Goal: Task Accomplishment & Management: Manage account settings

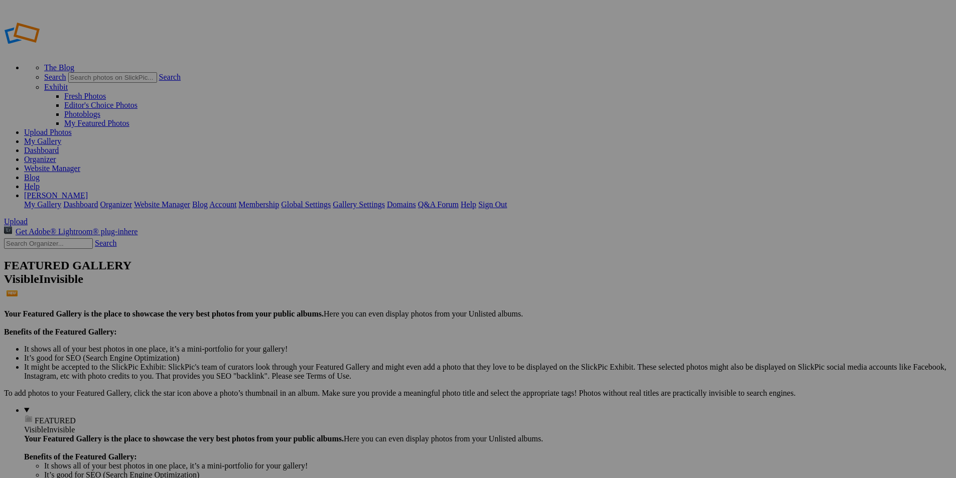
click at [386, 273] on span "Yes" at bounding box center [381, 277] width 12 height 9
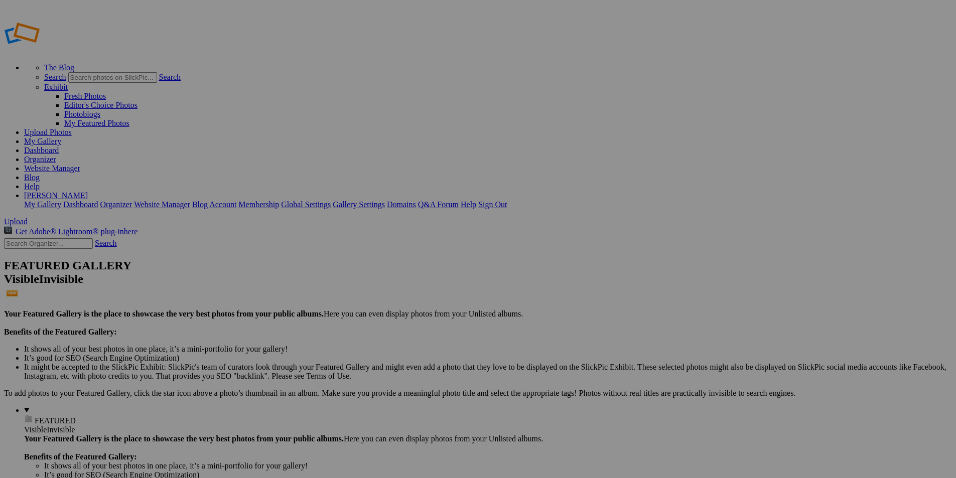
drag, startPoint x: 312, startPoint y: 193, endPoint x: 304, endPoint y: 192, distance: 8.1
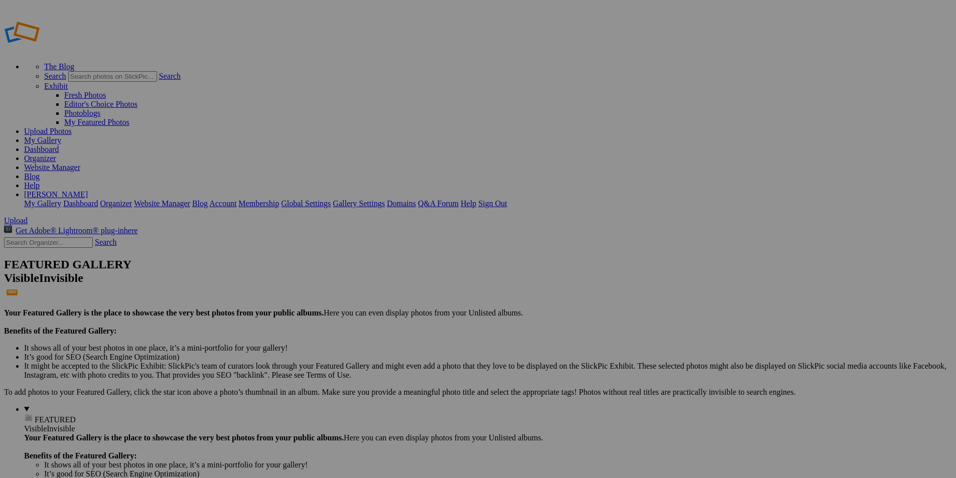
scroll to position [2, 0]
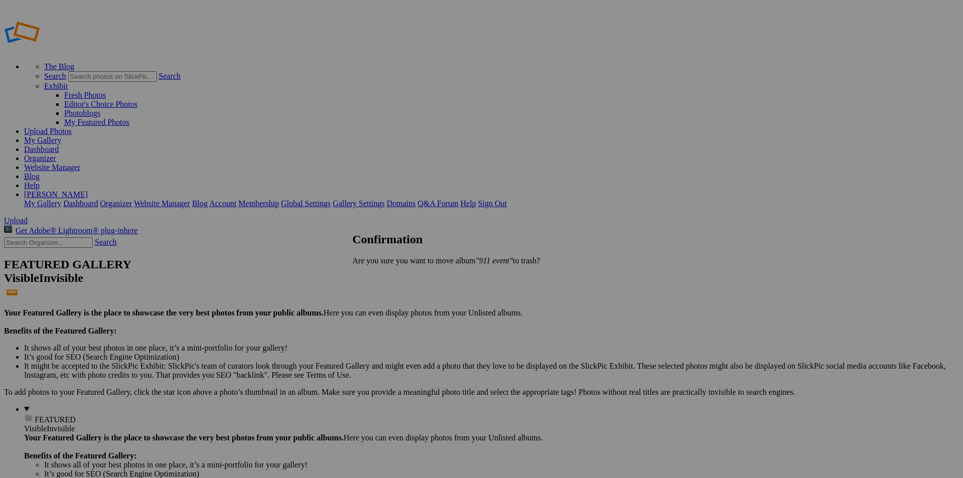
drag, startPoint x: 596, startPoint y: 275, endPoint x: 603, endPoint y: 267, distance: 10.3
click at [602, 273] on div "Cancel Yes" at bounding box center [478, 277] width 251 height 9
click at [386, 274] on span "Yes" at bounding box center [381, 277] width 12 height 9
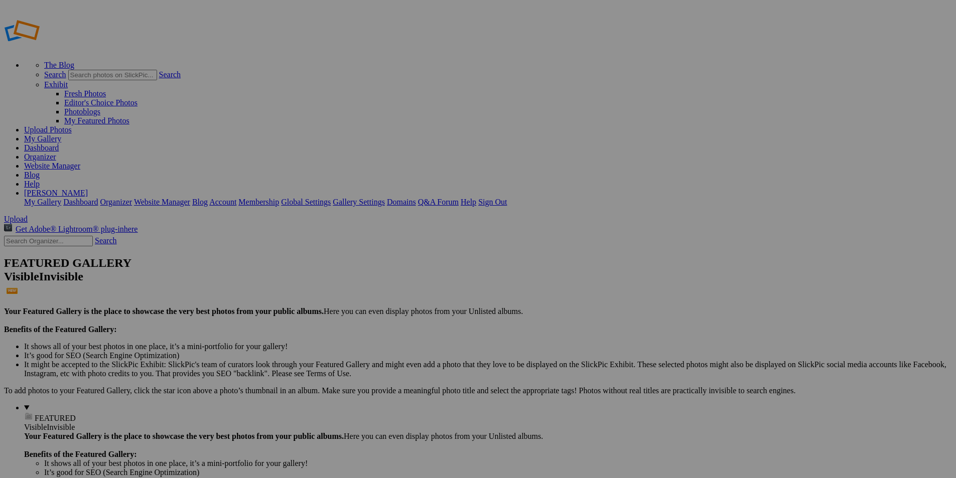
click at [386, 283] on span "Yes" at bounding box center [381, 287] width 12 height 9
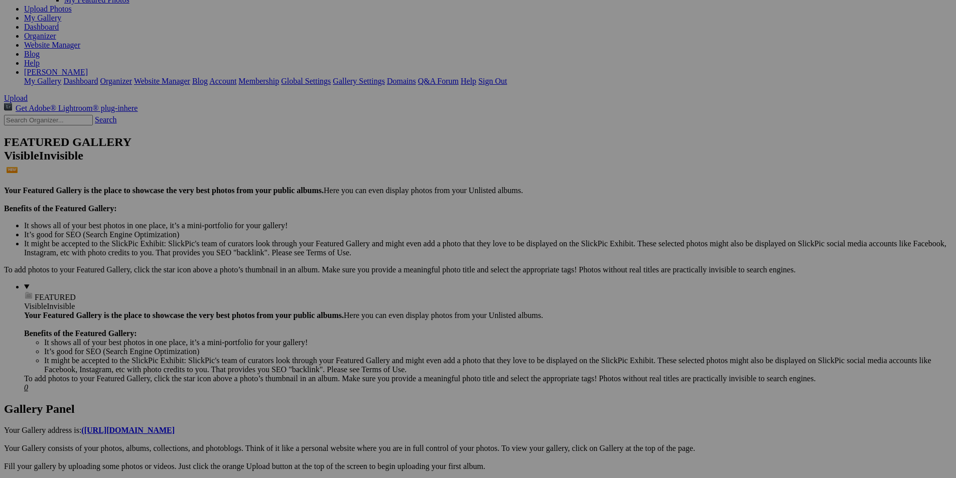
scroll to position [151, 0]
